Goal: Check status: Check status

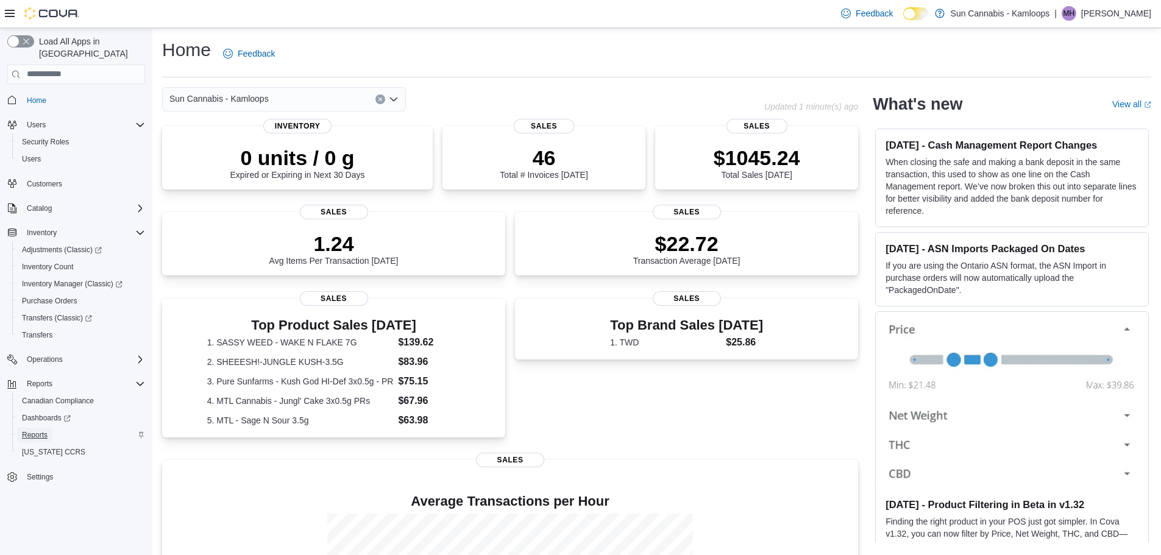
click at [48, 428] on link "Reports" at bounding box center [34, 435] width 35 height 15
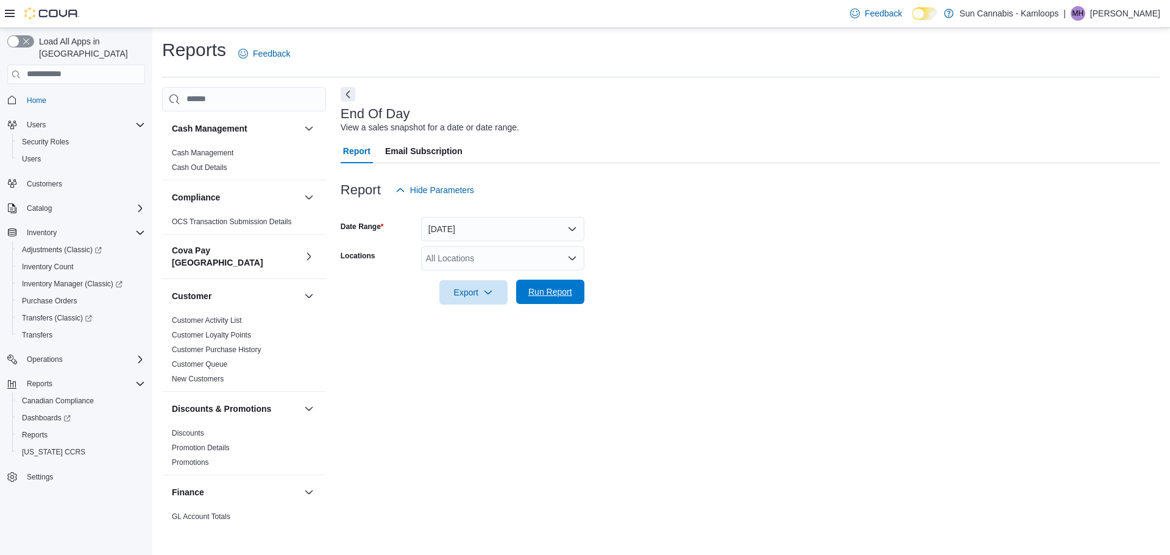
click at [570, 303] on span "Run Report" at bounding box center [550, 292] width 54 height 24
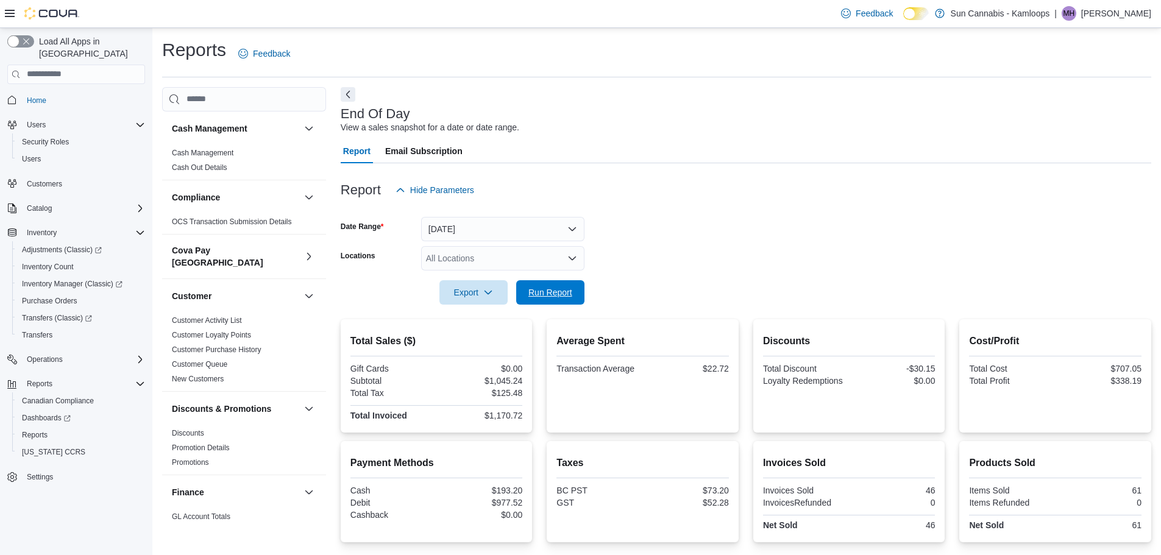
click at [566, 303] on span "Run Report" at bounding box center [550, 292] width 54 height 24
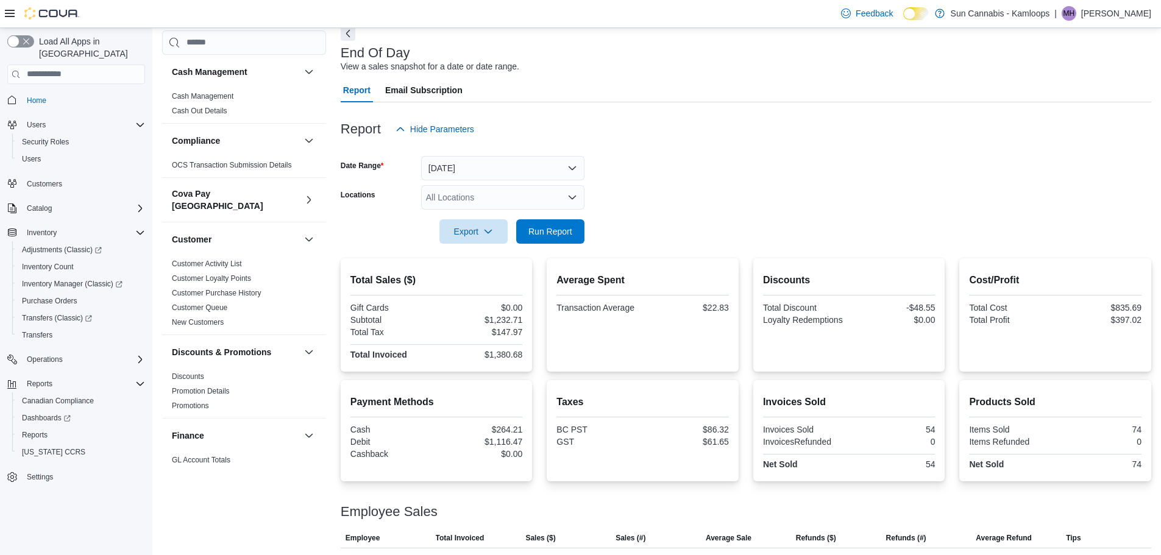
scroll to position [129, 0]
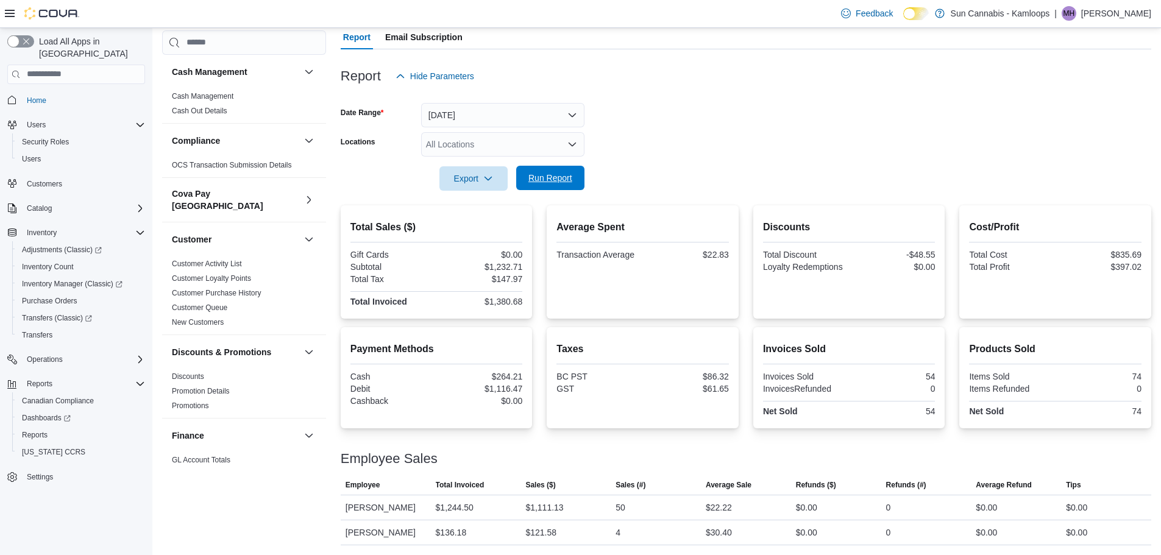
click at [553, 166] on span "Run Report" at bounding box center [550, 178] width 54 height 24
